Goal: Find specific page/section: Find specific page/section

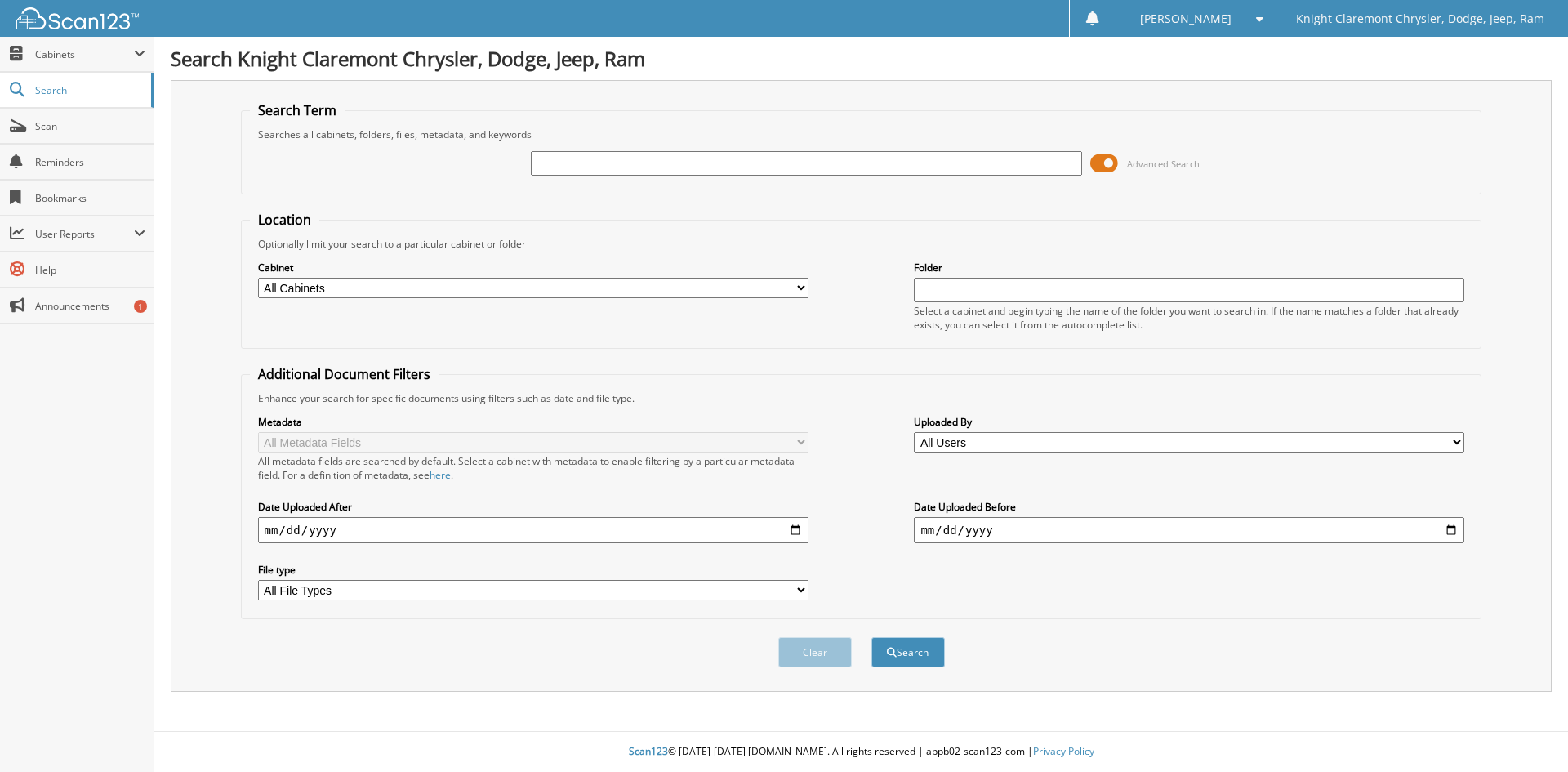
click at [821, 164] on input "text" at bounding box center [806, 163] width 550 height 24
type input "fa3648"
click at [872, 638] on button "Search" at bounding box center [908, 652] width 74 height 30
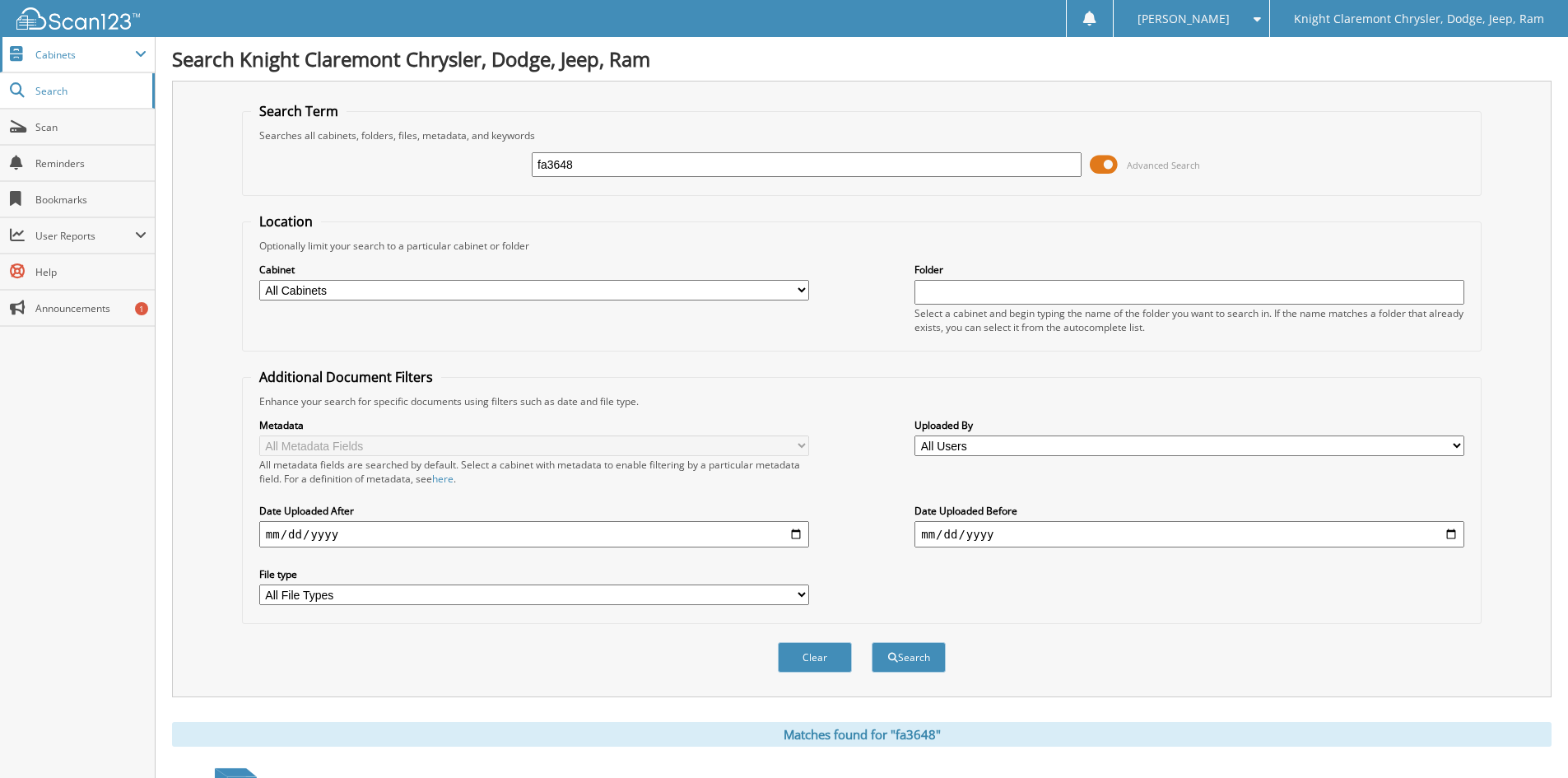
click at [122, 55] on span "Cabinets" at bounding box center [85, 55] width 99 height 14
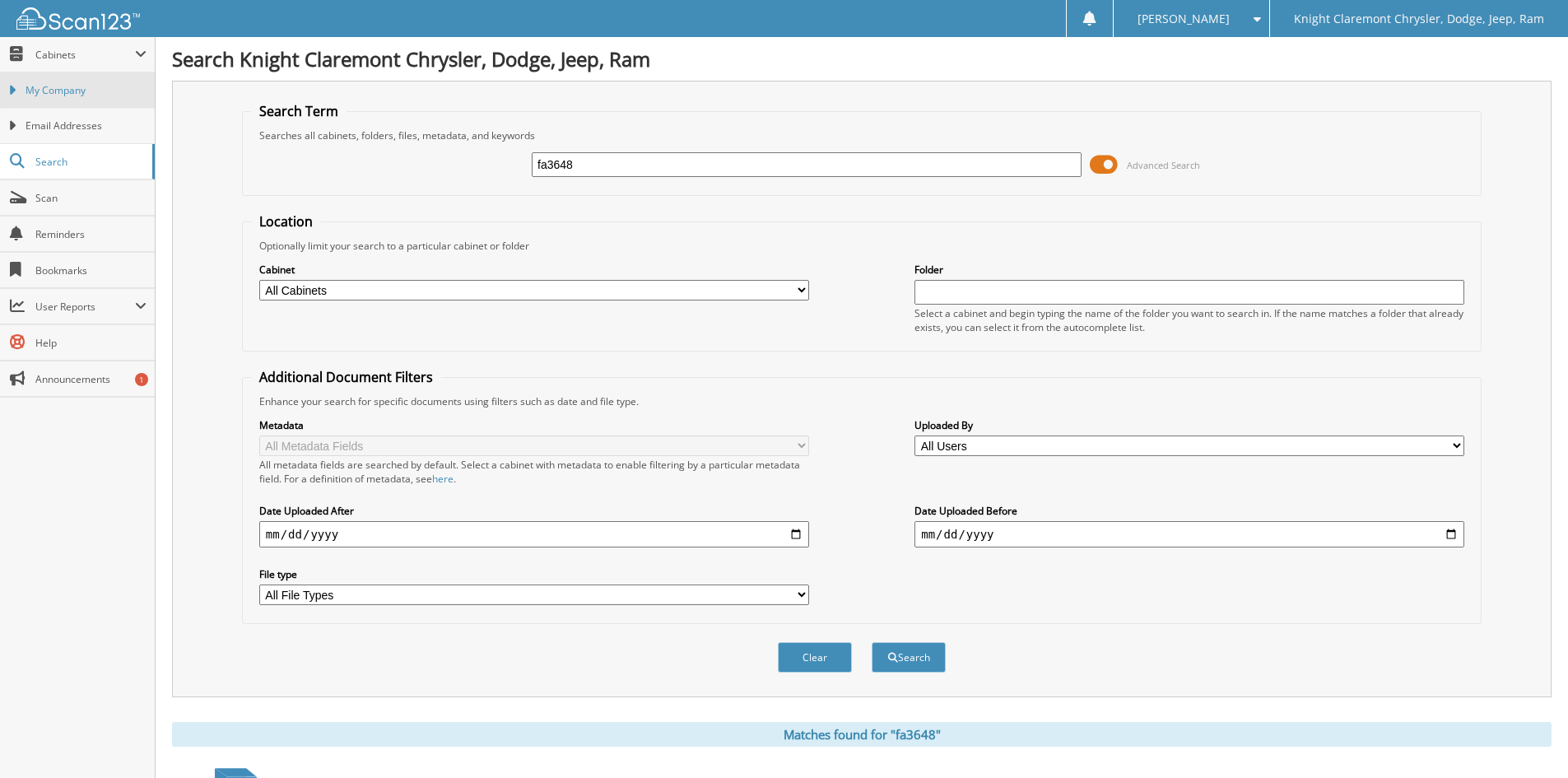
click at [65, 92] on span "My Company" at bounding box center [86, 90] width 121 height 15
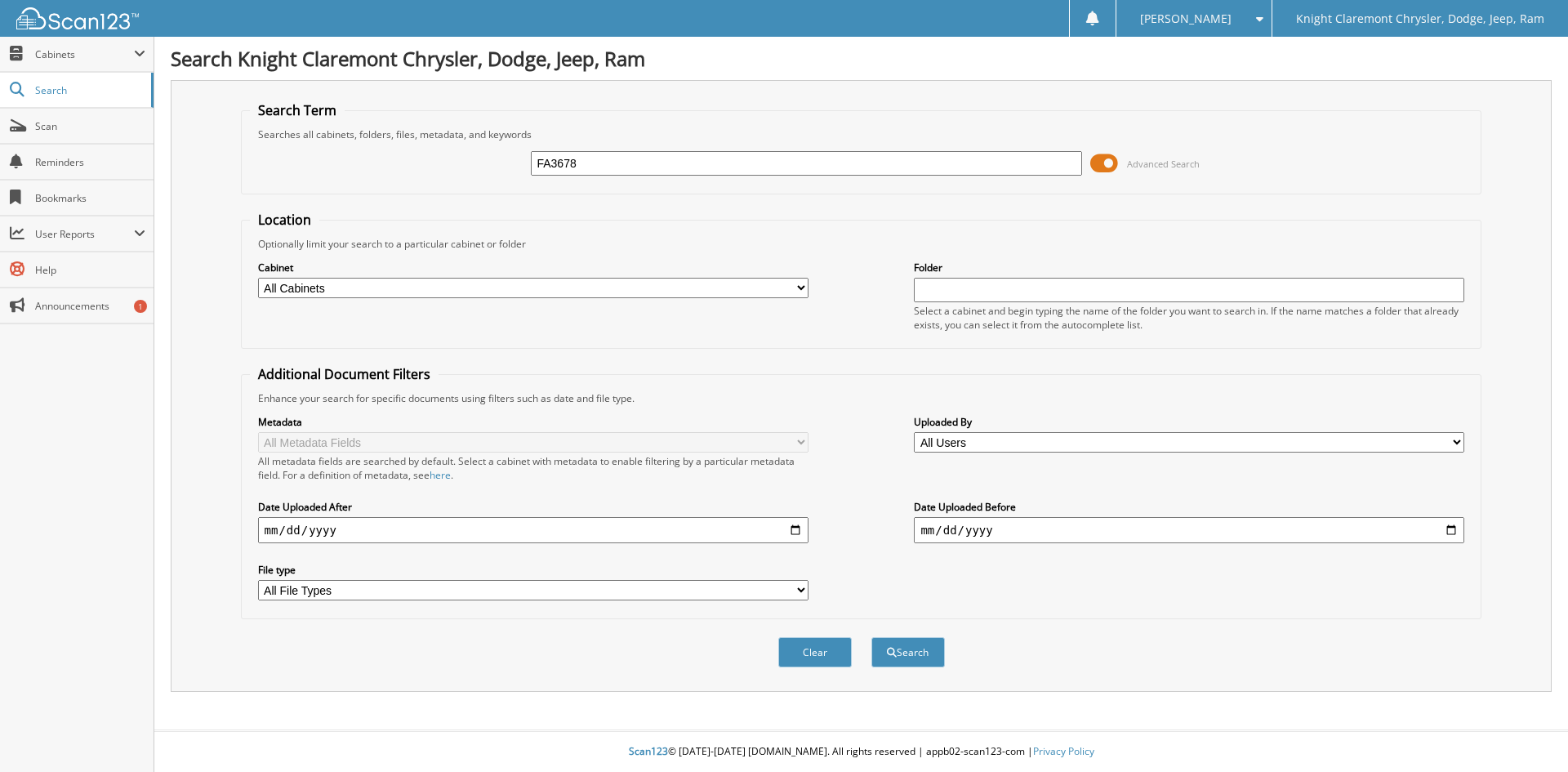
type input "FA3678"
click at [872, 638] on button "Search" at bounding box center [908, 652] width 74 height 30
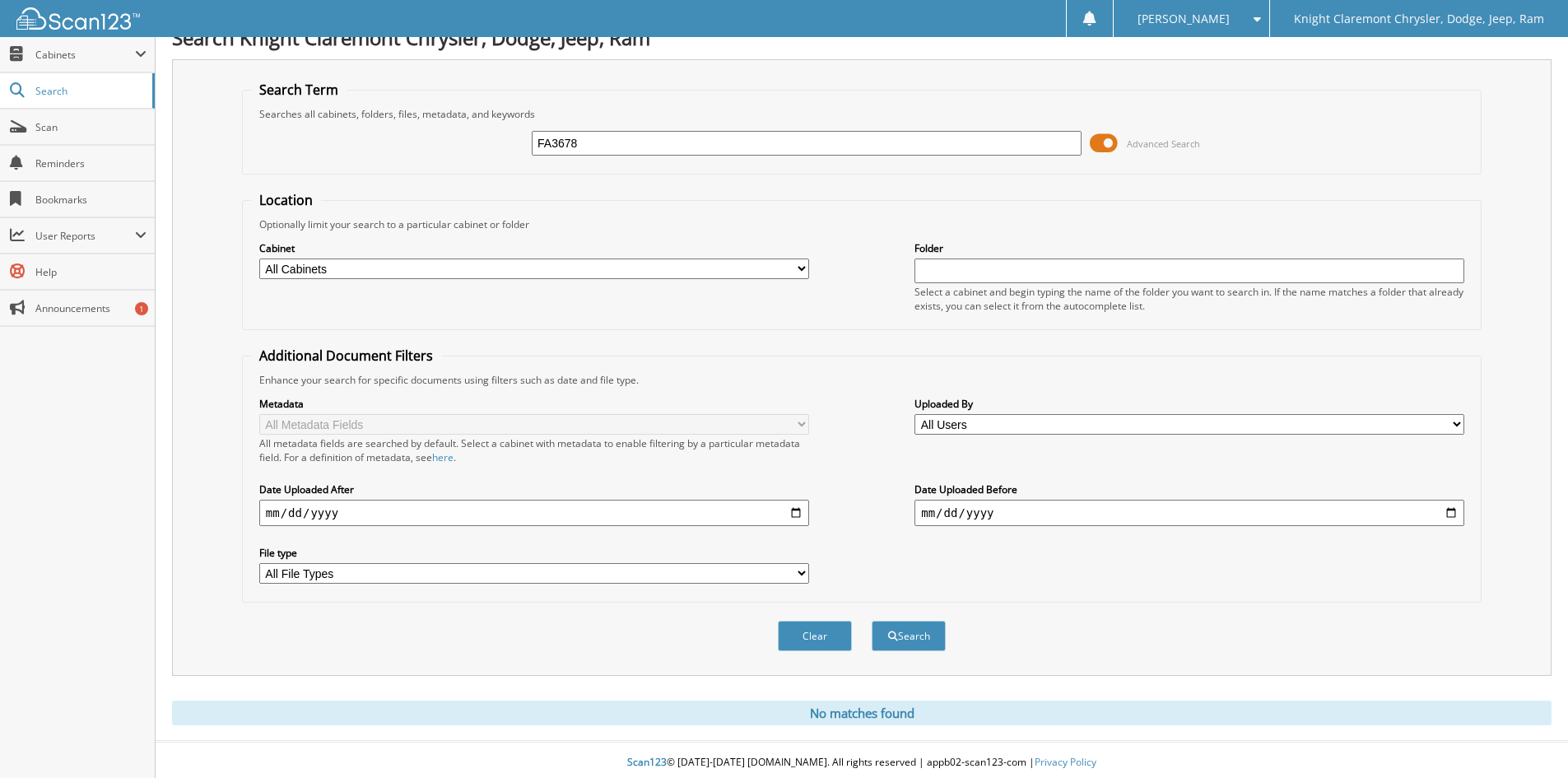
scroll to position [27, 0]
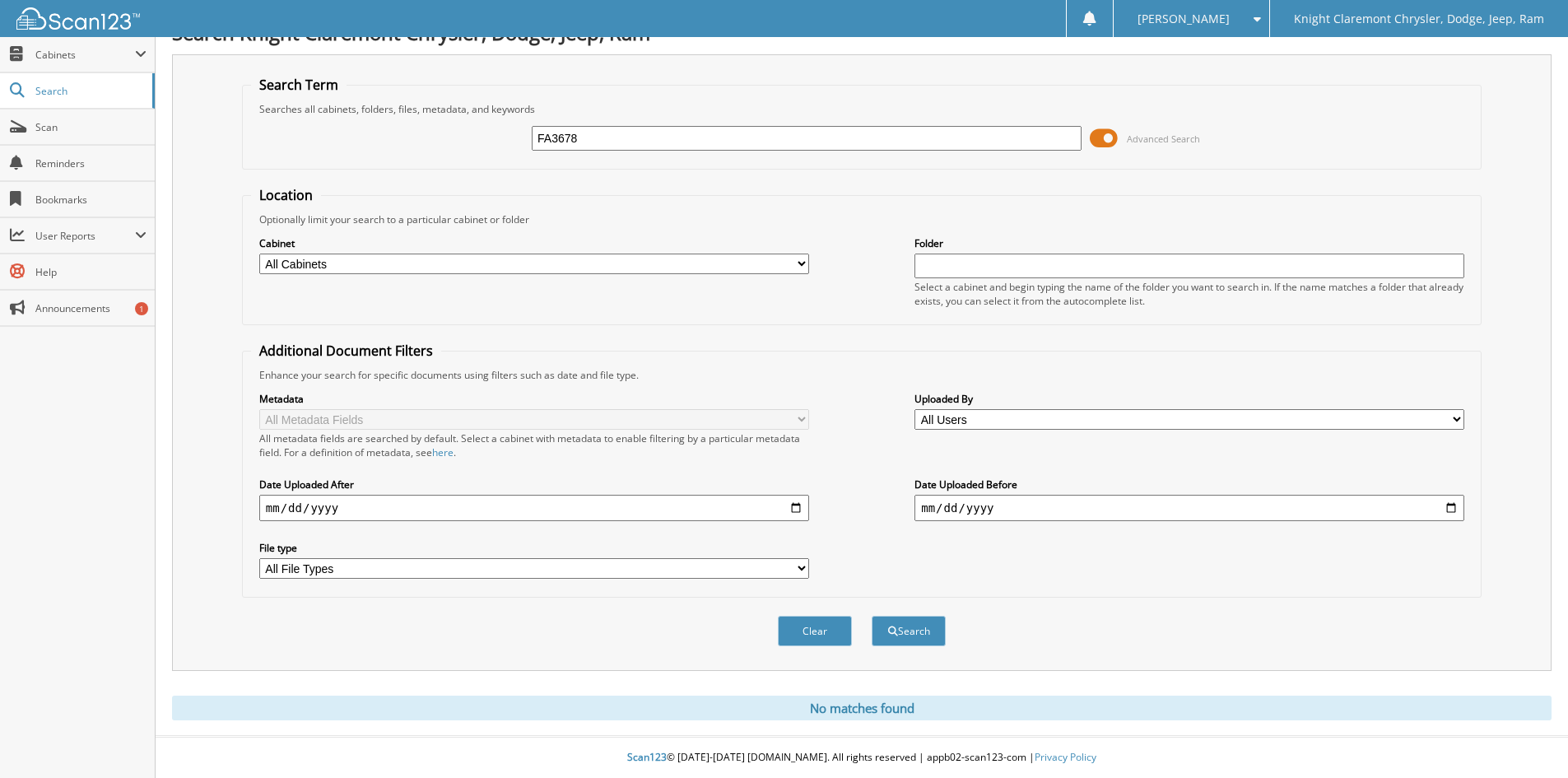
drag, startPoint x: 610, startPoint y: 137, endPoint x: 434, endPoint y: 125, distance: 176.4
click at [434, 125] on div "FA3678 Advanced Search" at bounding box center [861, 138] width 1221 height 45
type input "FA3648"
click at [871, 616] on button "Search" at bounding box center [908, 631] width 74 height 30
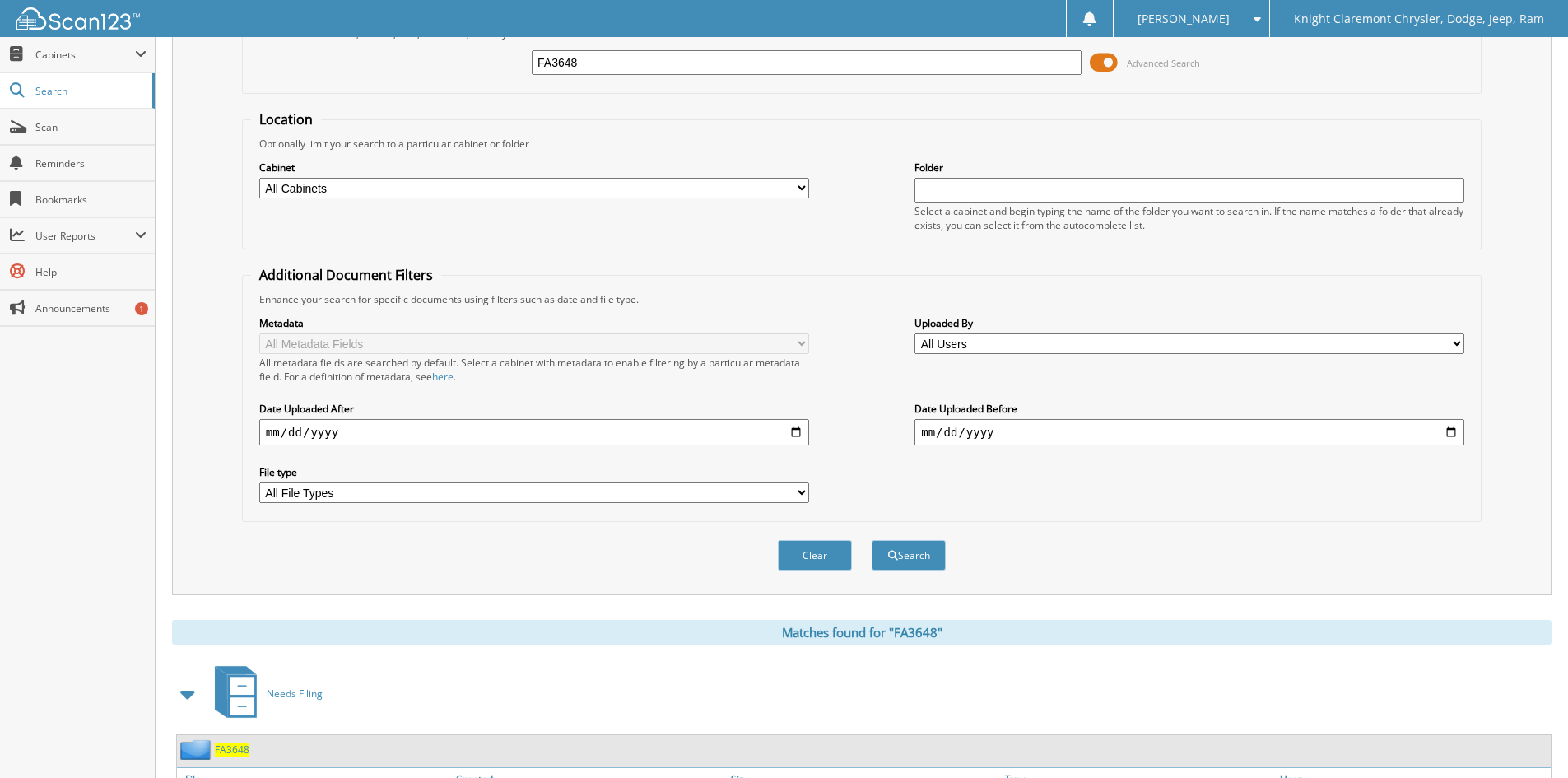
scroll to position [494, 0]
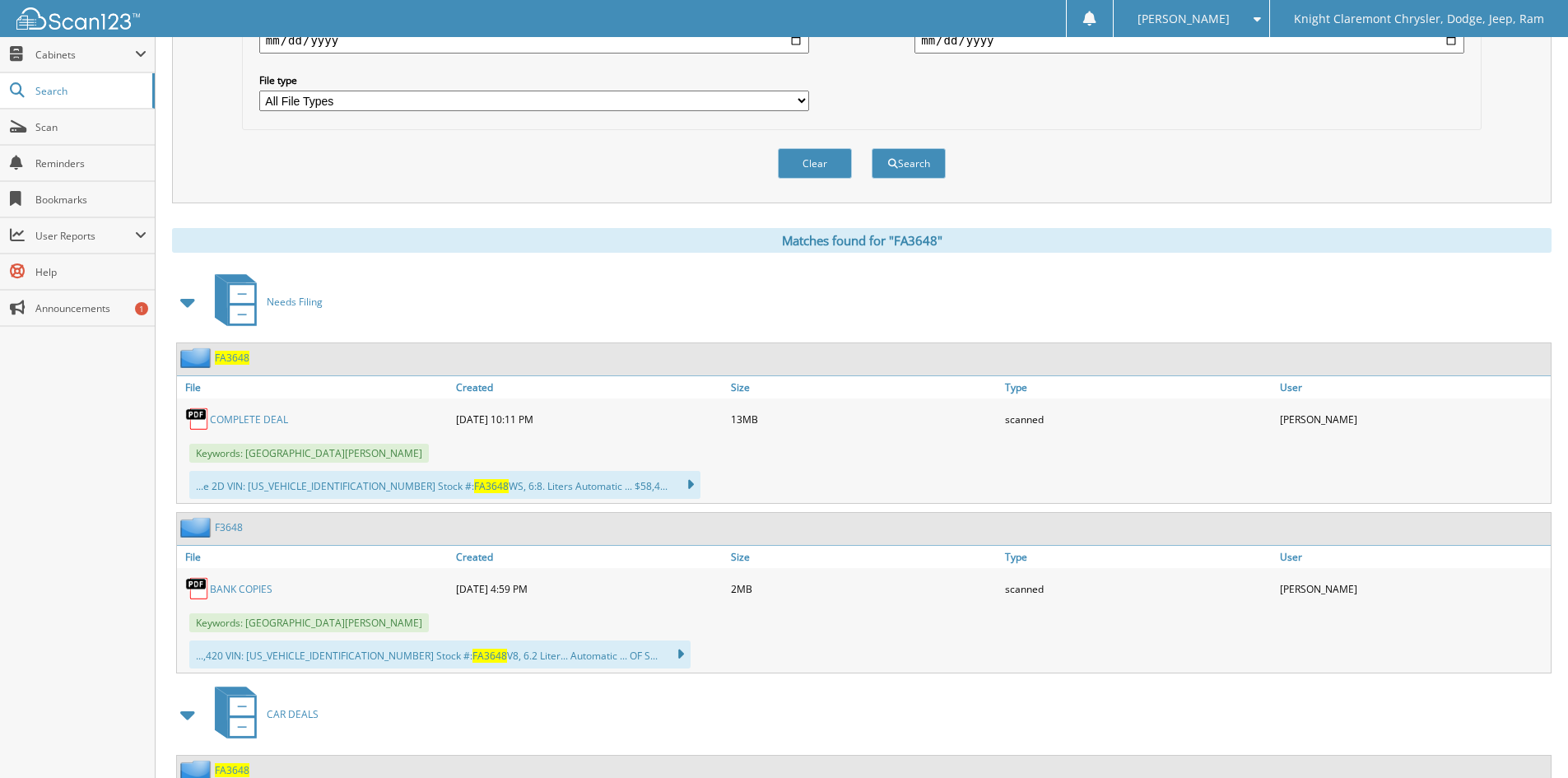
click at [228, 360] on span "FA3648" at bounding box center [231, 358] width 34 height 14
